Goal: Check status: Check status

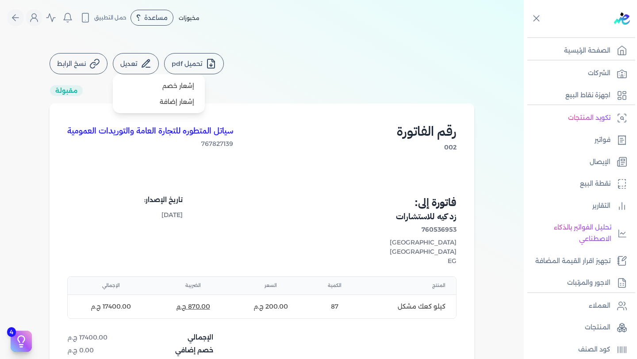
click at [138, 63] on button "تعديل" at bounding box center [136, 63] width 46 height 21
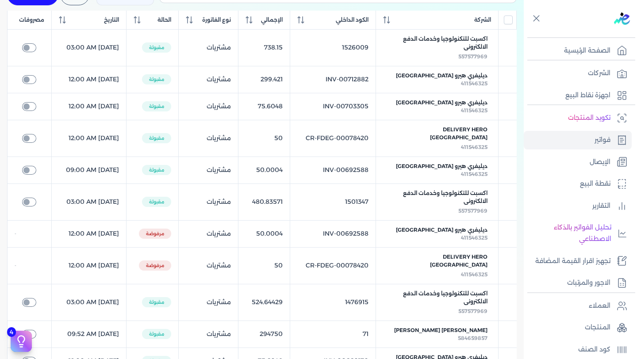
scroll to position [130, 0]
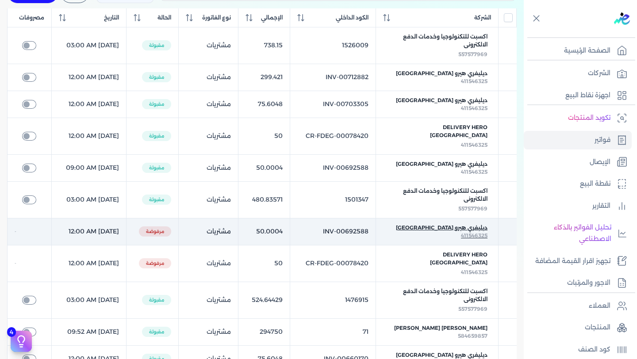
click at [468, 224] on span "ديليفري هيرو [GEOGRAPHIC_DATA]" at bounding box center [442, 228] width 92 height 8
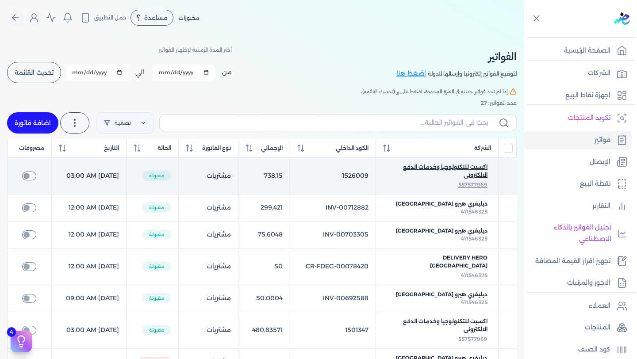
click at [447, 164] on span "اكسبت للتكنولوجيا وخدمات الدفع الالكترونى" at bounding box center [436, 171] width 101 height 16
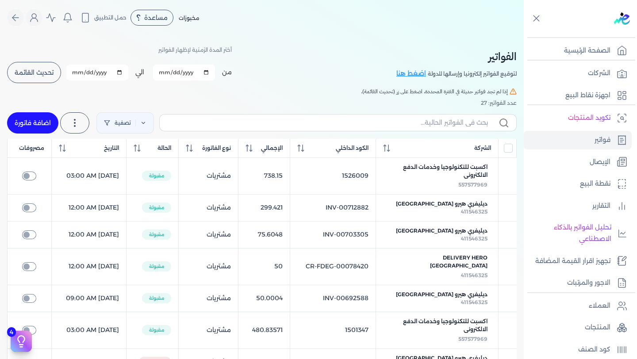
click at [286, 91] on h5 "إذا لم تجد فواتير حديثة في الفترة المحددة، اضغط على زر (تحديث القائمة)." at bounding box center [261, 92] width 509 height 8
click at [509, 150] on input "All items unselected" at bounding box center [508, 148] width 9 height 9
checkbox input "true"
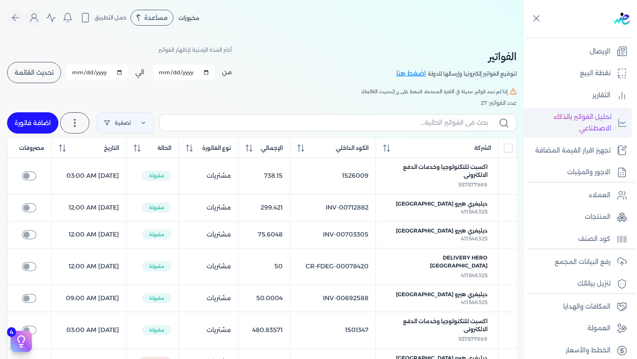
scroll to position [108, 0]
